Goal: Task Accomplishment & Management: Use online tool/utility

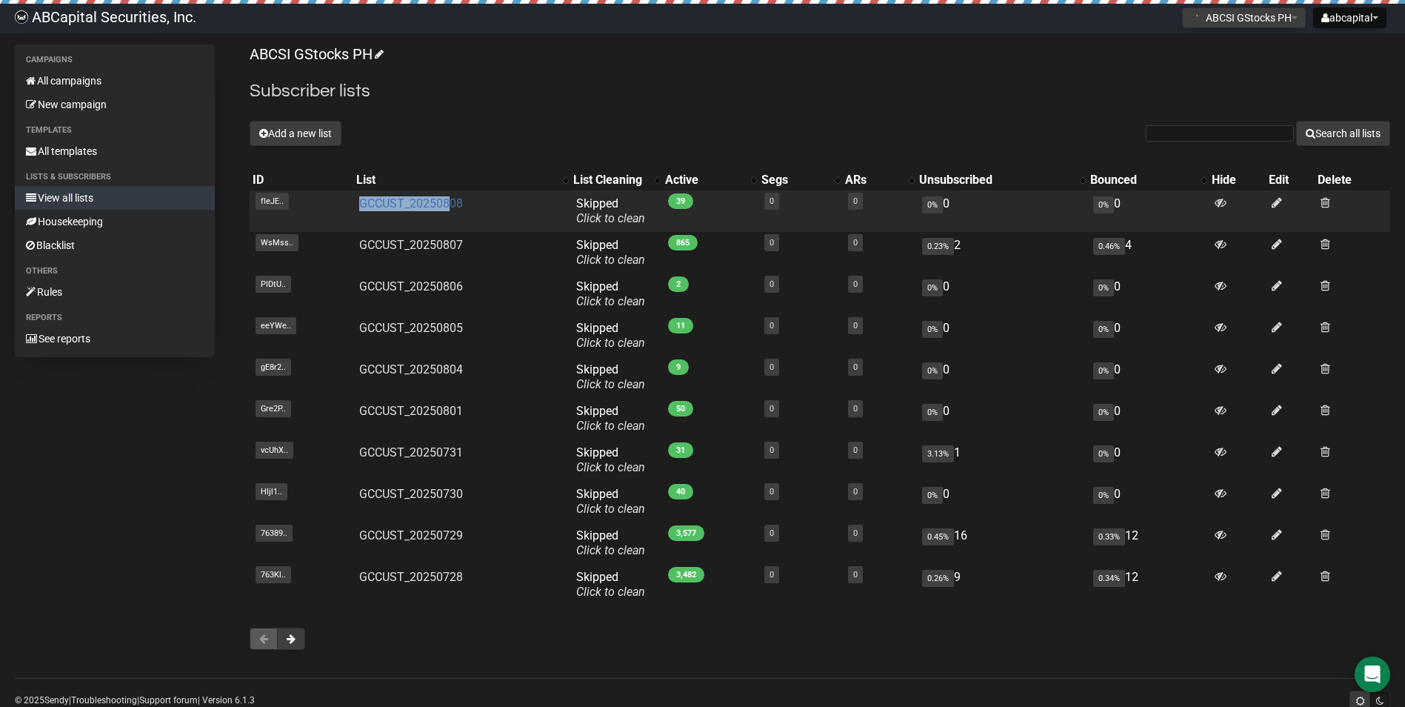
drag, startPoint x: 353, startPoint y: 207, endPoint x: 447, endPoint y: 207, distance: 94.1
click at [447, 207] on td "GCCUST_20250808" at bounding box center [462, 210] width 218 height 41
copy link "GCCUST_202508"
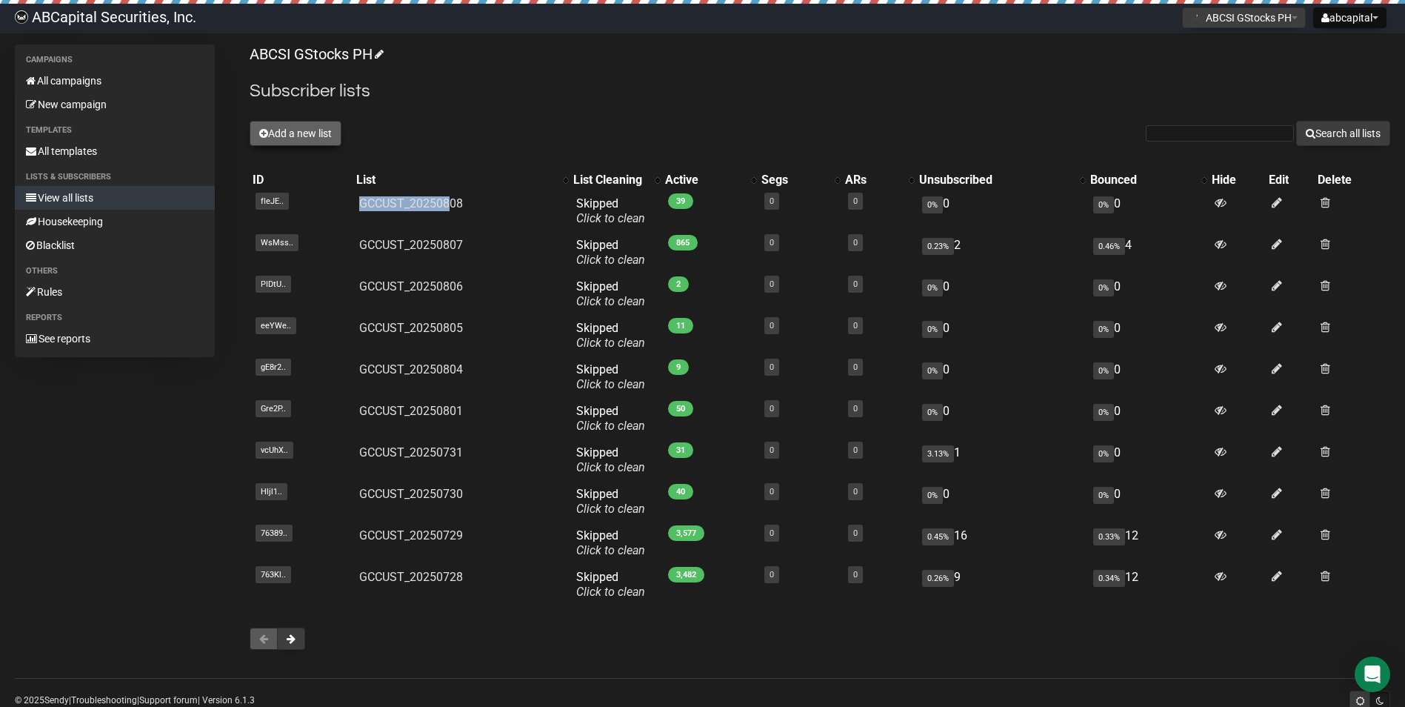
click at [299, 137] on button "Add a new list" at bounding box center [296, 133] width 92 height 25
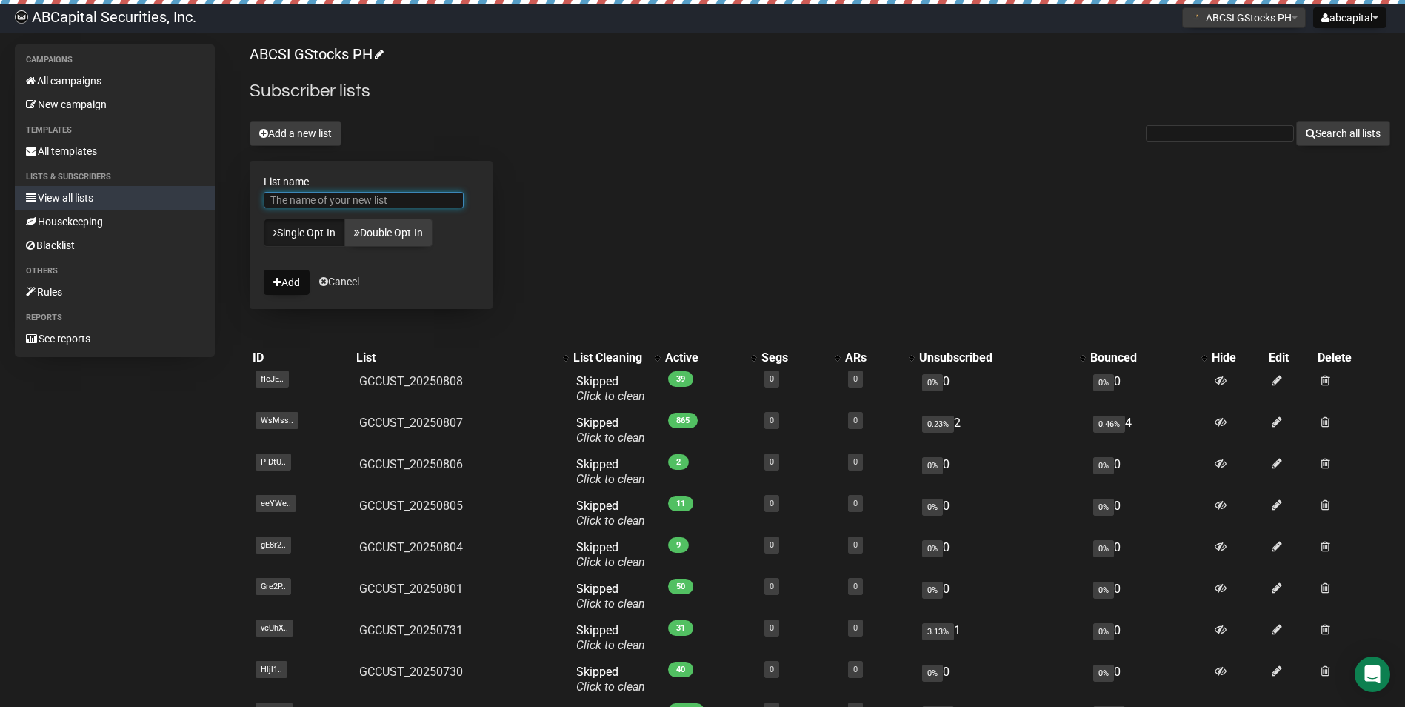
click at [324, 196] on input "List name" at bounding box center [364, 200] width 200 height 16
paste input "GCCUST_202508"
type input "GCCUST_20250811"
click at [278, 278] on icon "submit" at bounding box center [277, 282] width 8 height 10
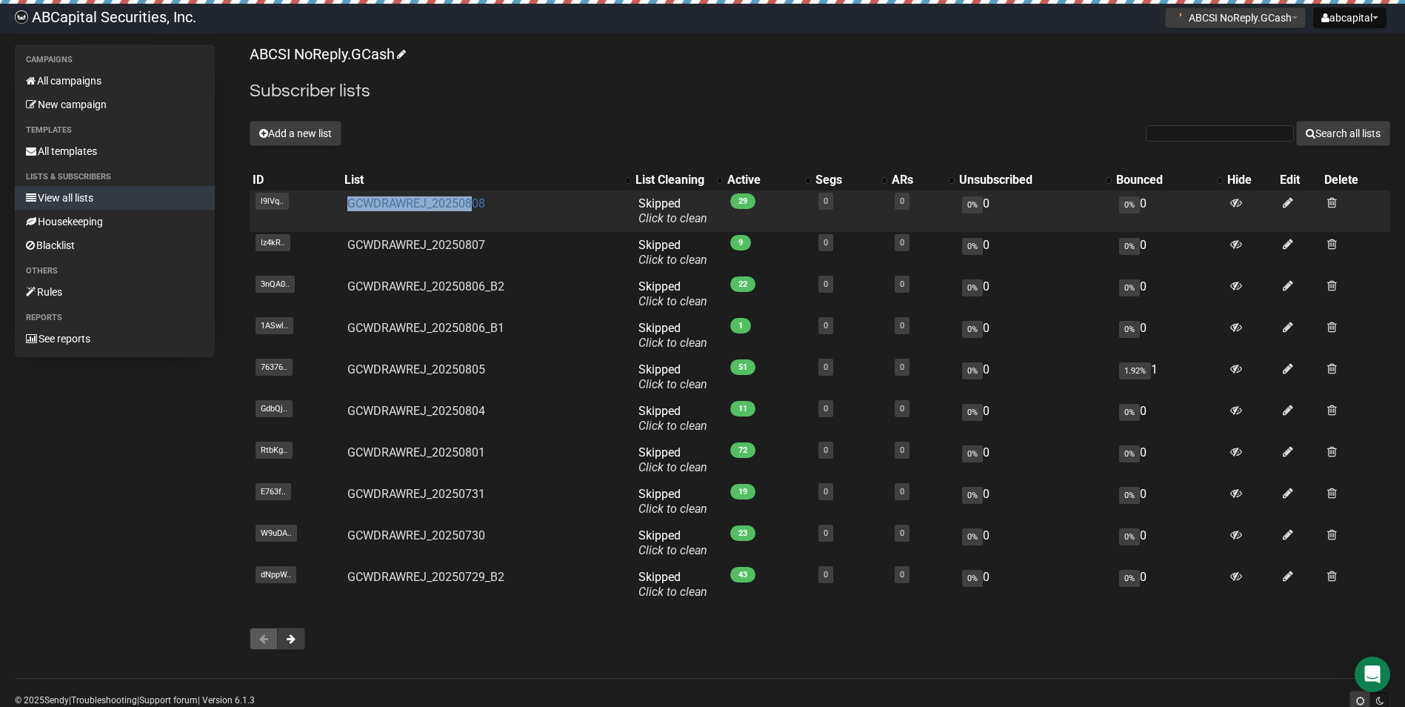
drag, startPoint x: 338, startPoint y: 208, endPoint x: 475, endPoint y: 208, distance: 137.0
click at [475, 208] on tr "l9lVq.. l9lVqG50pmrPAoMX1CecpQ GCWDRAWREJ_20250808 Skipped You can be flagged f…" at bounding box center [820, 210] width 1141 height 41
copy tr "l9lVqG50pmrPAoMX1CecpQ GCWDRAWREJ_202508"
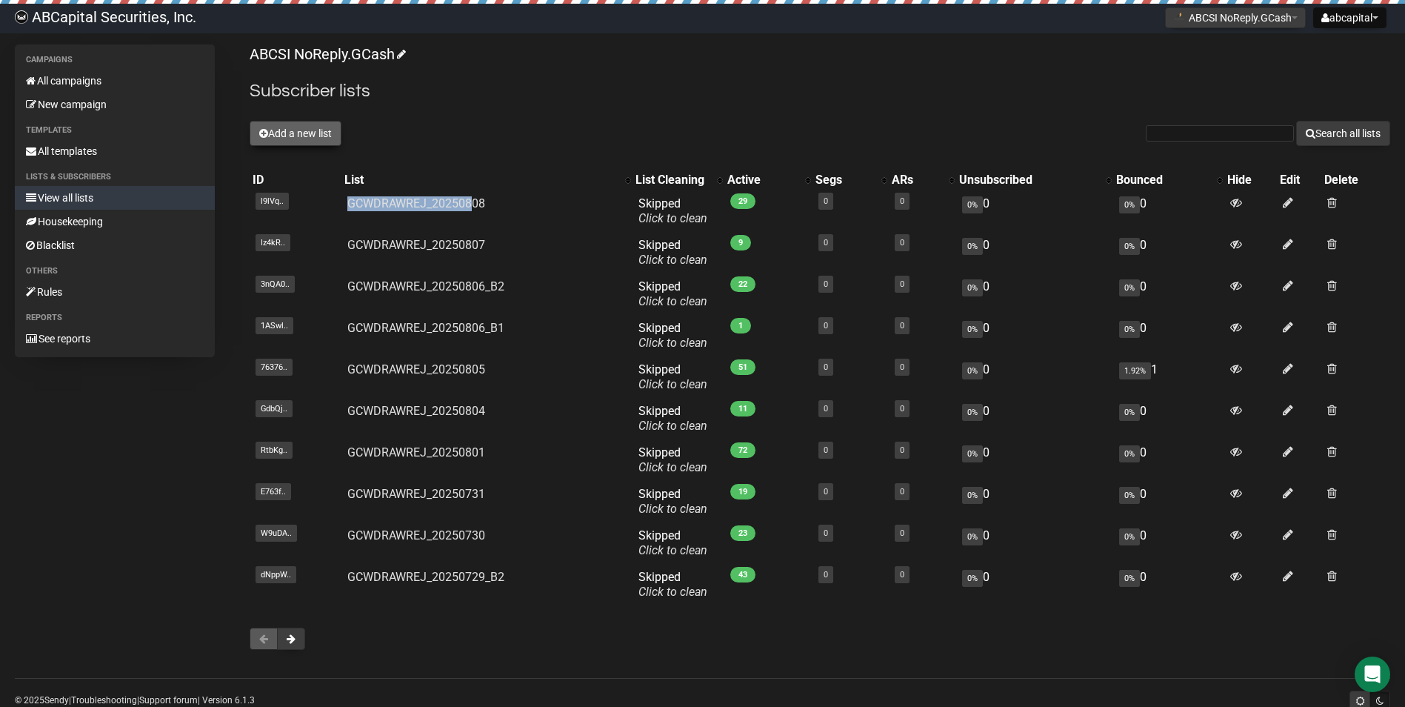
click at [329, 131] on button "Add a new list" at bounding box center [296, 133] width 92 height 25
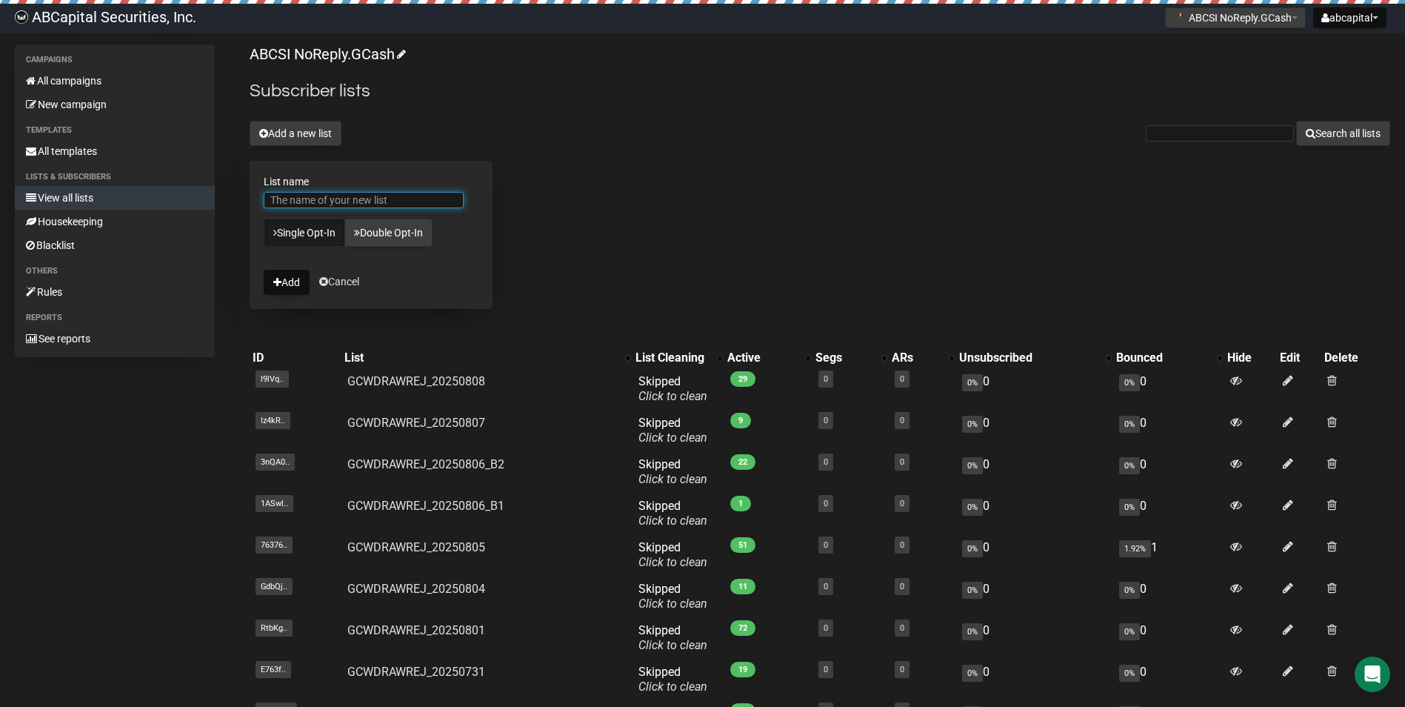
paste input "GCWDRAWREJ_202508"
type input "GCWDRAWREJ_20250811"
click at [281, 286] on button "Add" at bounding box center [287, 282] width 46 height 25
